Goal: Check status: Check status

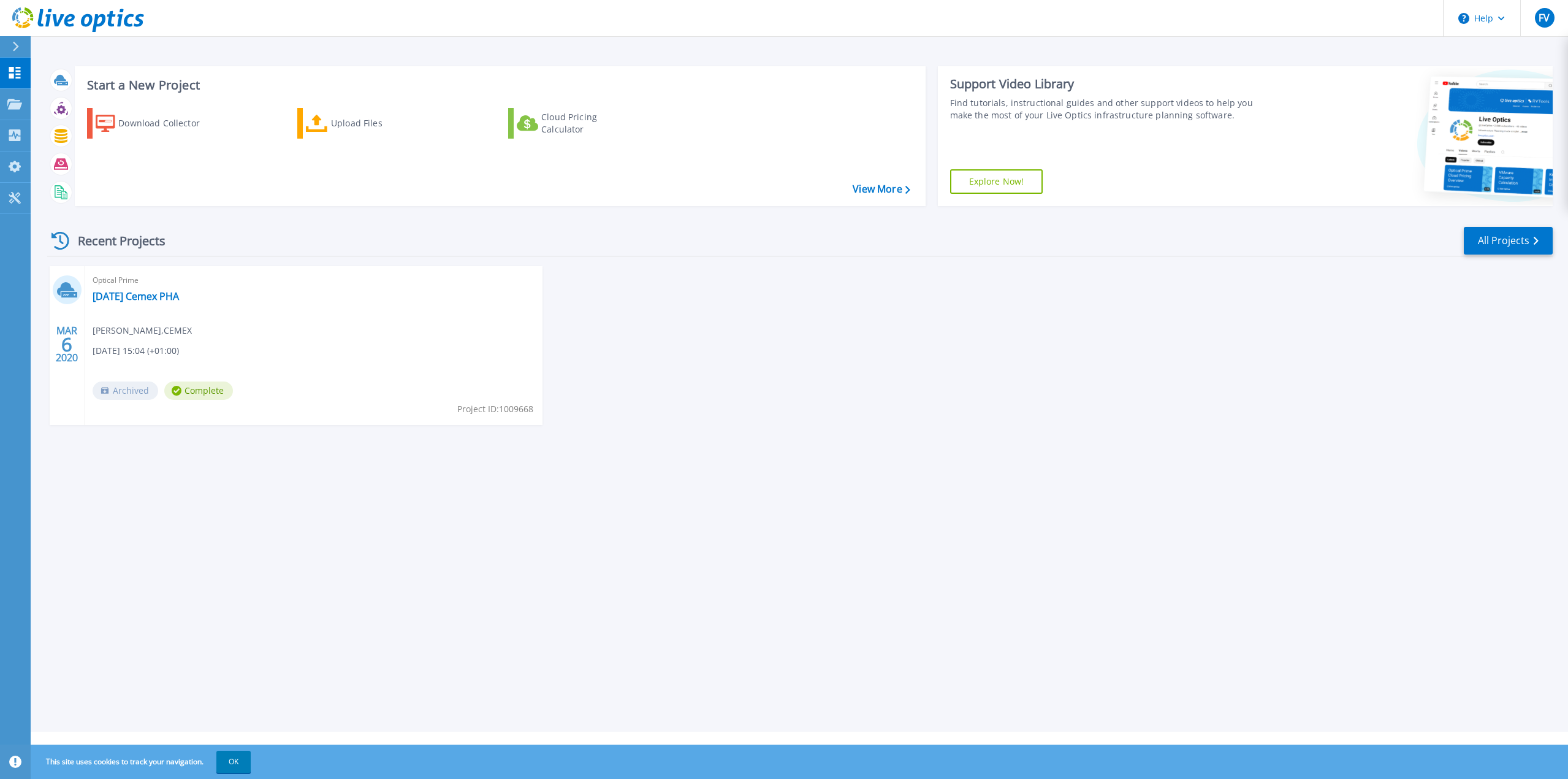
drag, startPoint x: 714, startPoint y: 1, endPoint x: 1234, endPoint y: 475, distance: 703.6
click at [1270, 476] on div "Start a New Project Download Collector Upload Files Cloud Pricing Calculator Vi…" at bounding box center [799, 366] width 1538 height 732
click at [172, 296] on link "[DATE] Cemex PHA" at bounding box center [136, 296] width 87 height 12
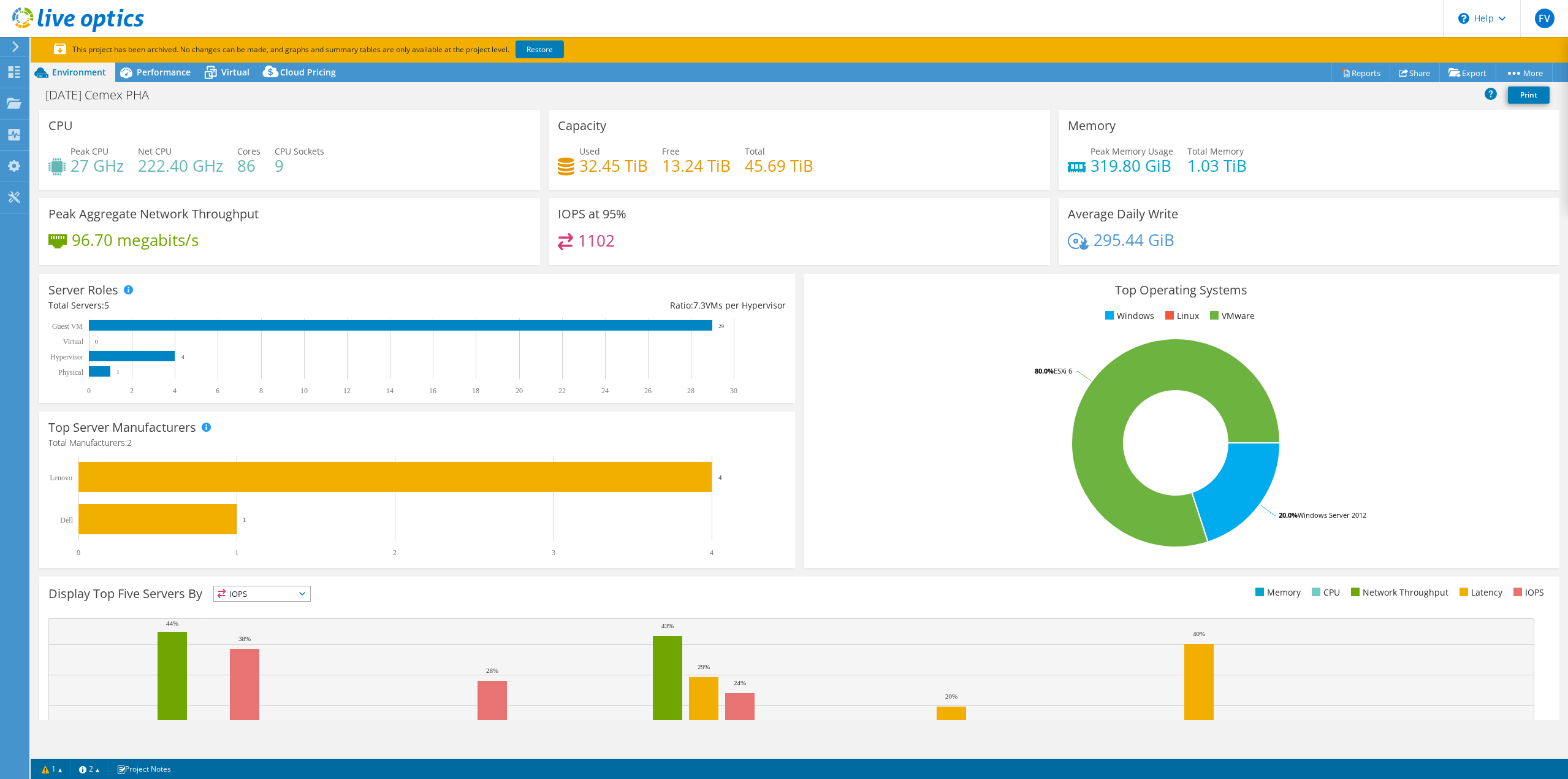
select select "USD"
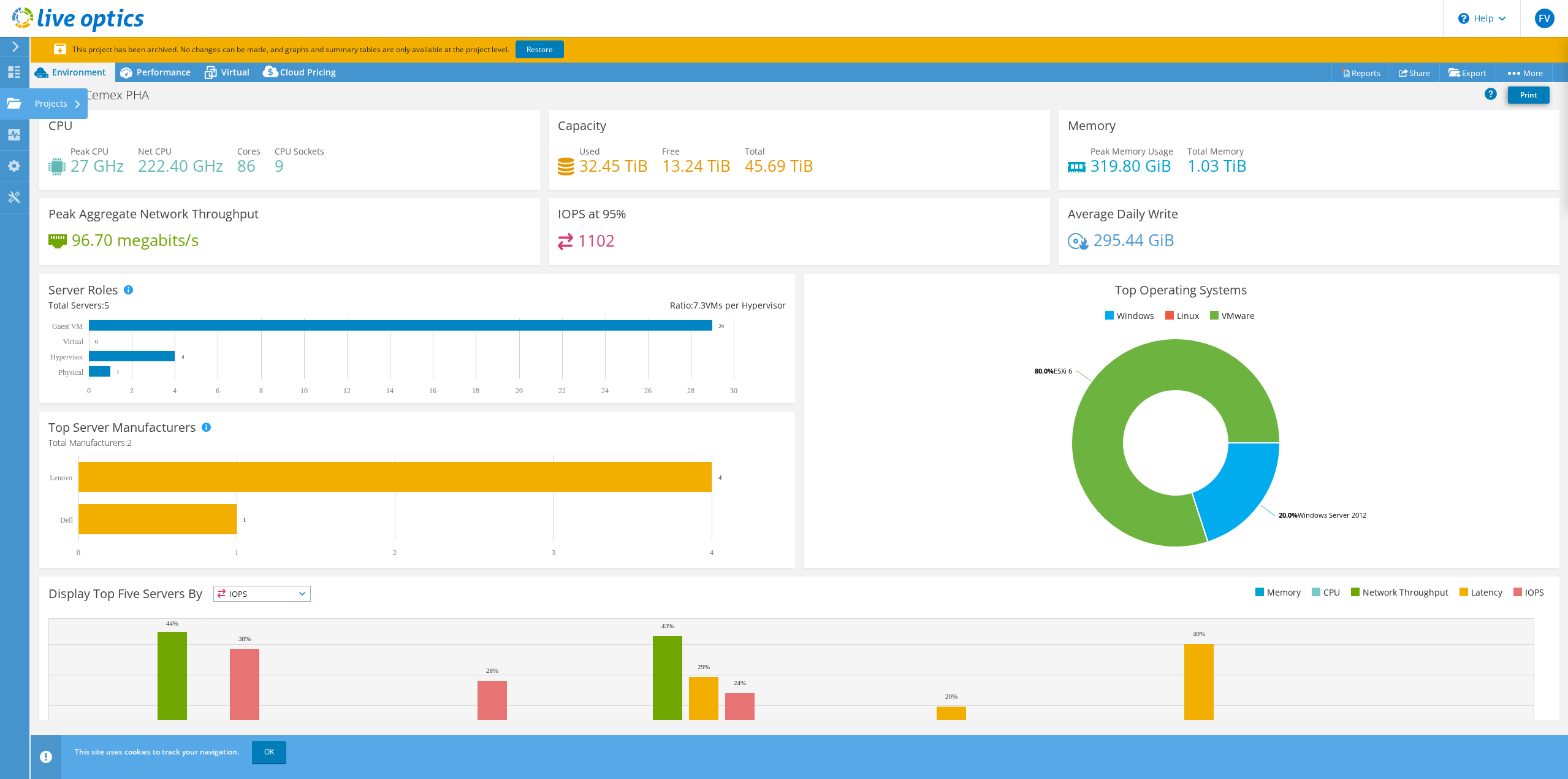
click at [52, 104] on div "Projects" at bounding box center [58, 103] width 59 height 30
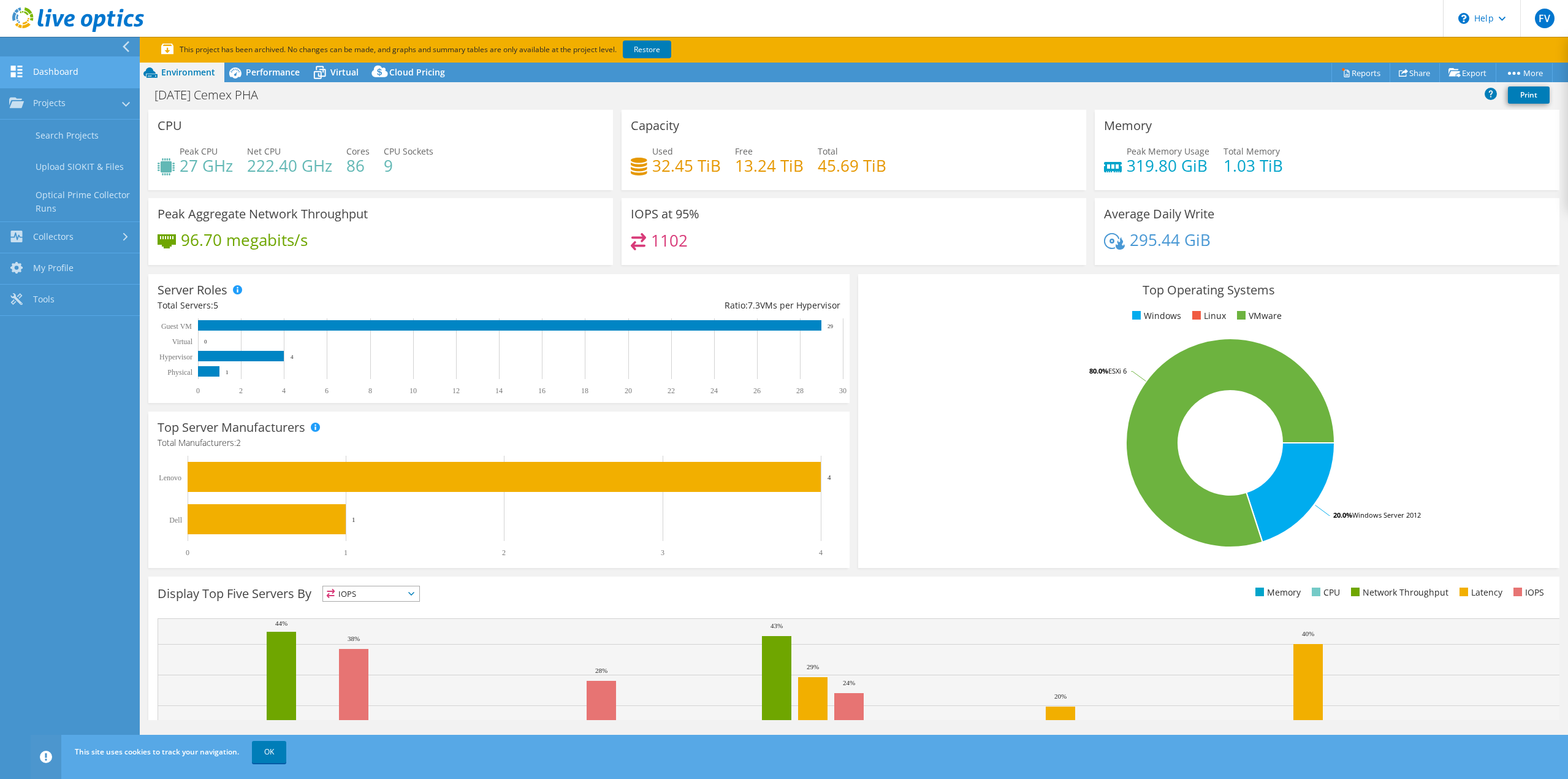
click at [63, 77] on link "Dashboard" at bounding box center [70, 72] width 140 height 31
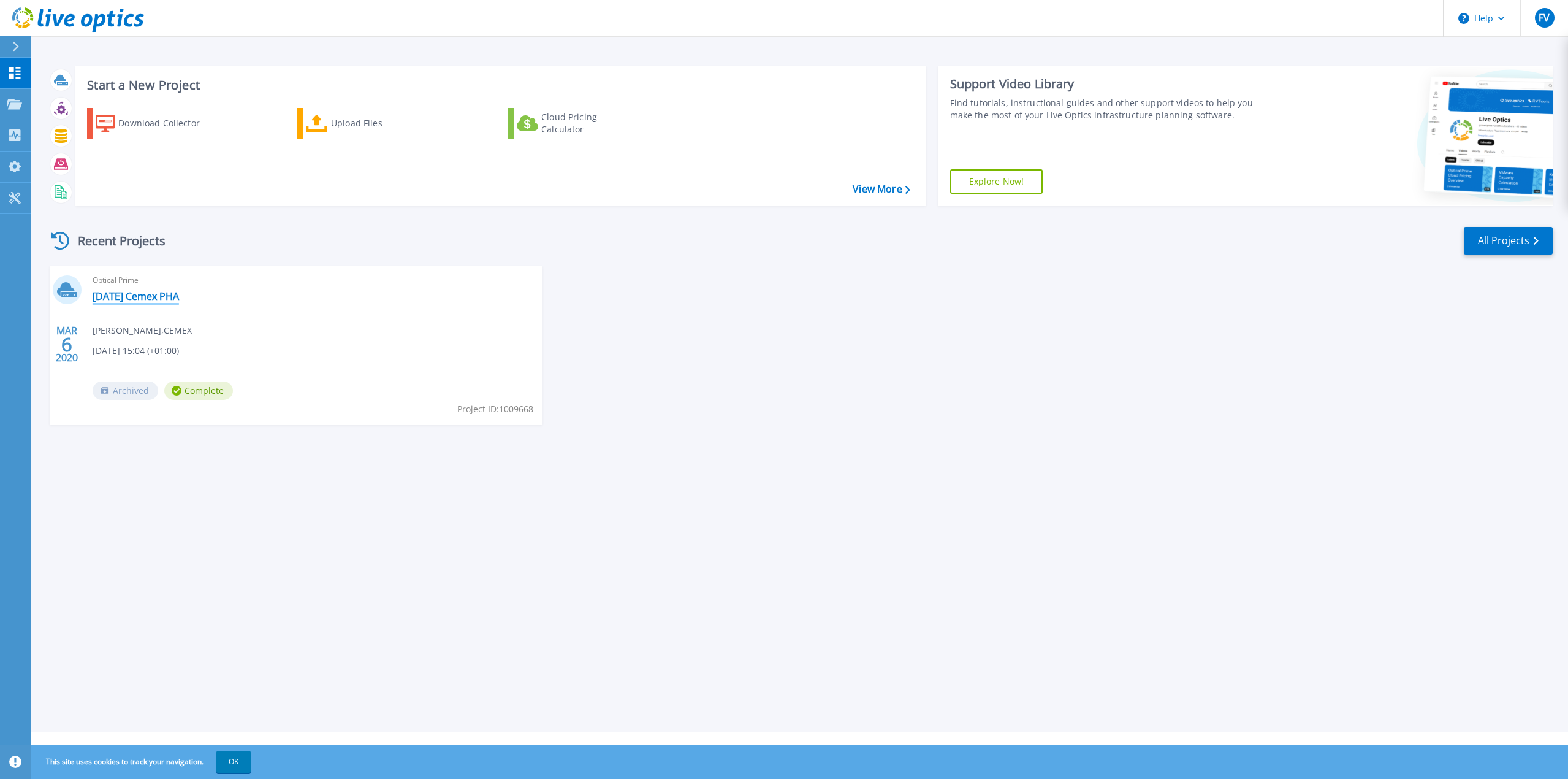
click at [116, 293] on link "[DATE] Cemex PHA" at bounding box center [136, 296] width 87 height 12
